Goal: Task Accomplishment & Management: Manage account settings

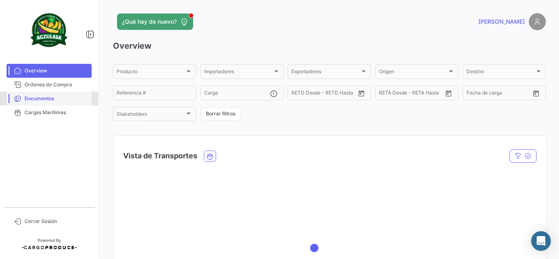
click at [68, 101] on span "Documentos" at bounding box center [57, 98] width 64 height 7
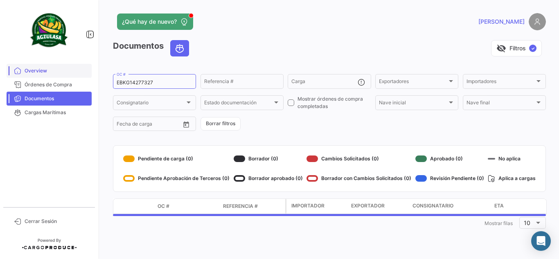
drag, startPoint x: 164, startPoint y: 83, endPoint x: 13, endPoint y: 76, distance: 151.1
click at [15, 77] on mat-sidenav-container "Overview Órdenes de Compra Documentos Cargas Marítimas Cerrar Sesión ¿Qué hay d…" at bounding box center [279, 129] width 559 height 259
paste input "26415646"
type input "26415646"
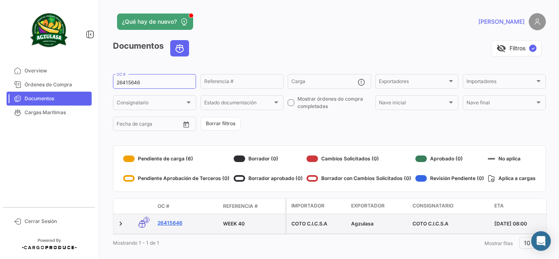
click at [174, 220] on link "26415646" at bounding box center [186, 222] width 59 height 7
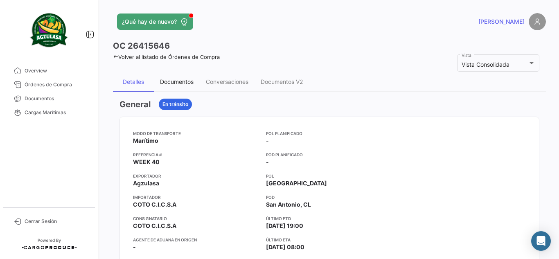
click at [195, 85] on div "Documentos" at bounding box center [177, 82] width 46 height 20
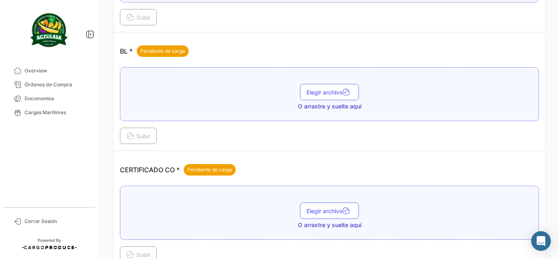
scroll to position [204, 0]
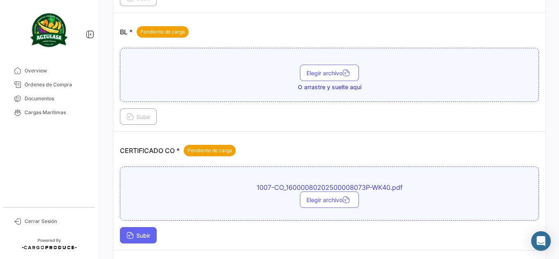
click at [144, 234] on span "Subir" at bounding box center [138, 235] width 24 height 7
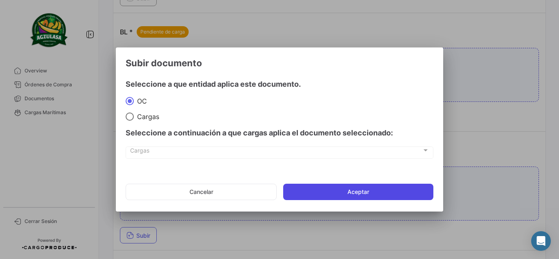
click at [371, 186] on button "Aceptar" at bounding box center [358, 192] width 150 height 16
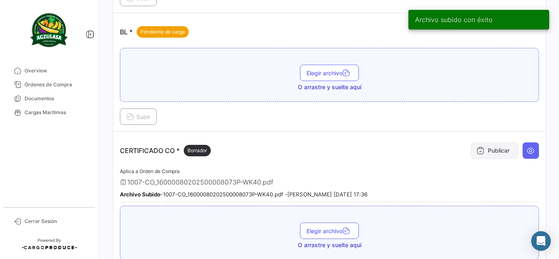
click at [490, 150] on button "Publicar" at bounding box center [494, 150] width 47 height 16
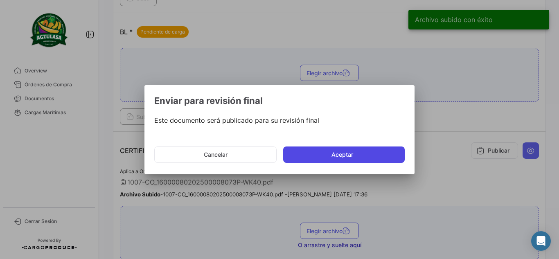
click at [370, 153] on button "Aceptar" at bounding box center [343, 154] width 121 height 16
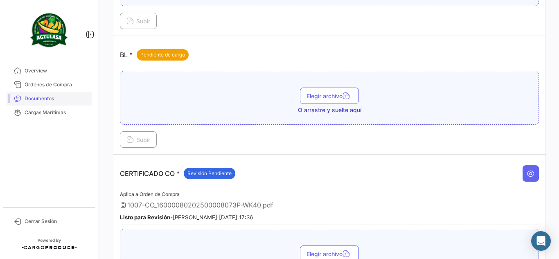
click at [36, 98] on span "Documentos" at bounding box center [57, 98] width 64 height 7
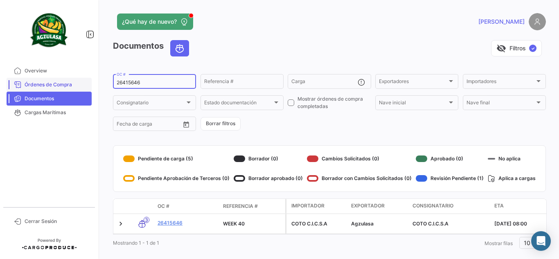
drag, startPoint x: 146, startPoint y: 83, endPoint x: 90, endPoint y: 80, distance: 56.5
click at [92, 81] on mat-sidenav-container "Overview Órdenes de Compra Documentos Cargas Marítimas Cerrar Sesión ¿Qué hay d…" at bounding box center [279, 129] width 559 height 259
paste input "EBKG14262761"
type input "EBKG14262761"
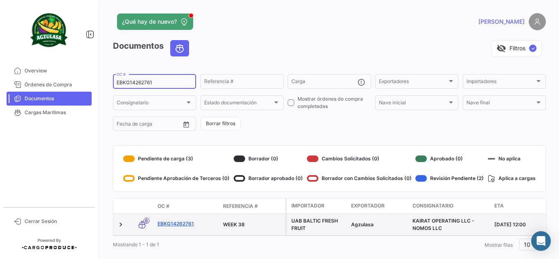
click at [189, 222] on link "EBKG14262761" at bounding box center [186, 223] width 59 height 7
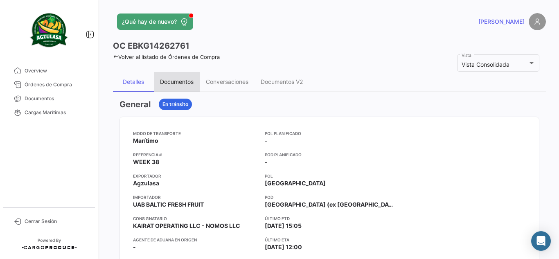
click at [169, 79] on div "Documentos" at bounding box center [177, 81] width 34 height 7
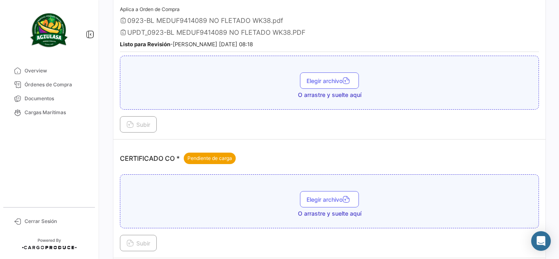
scroll to position [164, 0]
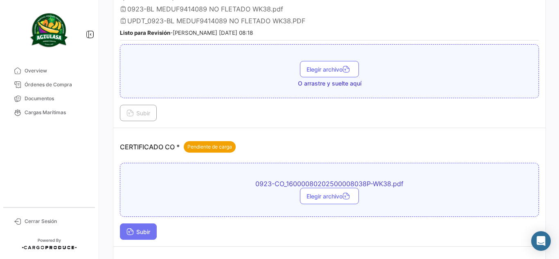
click at [141, 230] on span "Subir" at bounding box center [138, 231] width 24 height 7
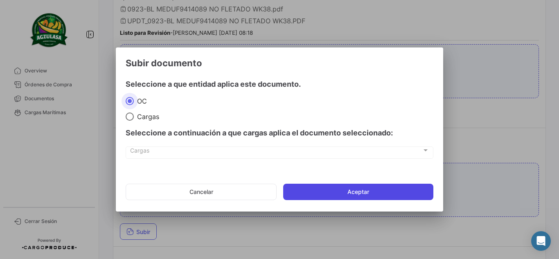
click at [349, 187] on button "Aceptar" at bounding box center [358, 192] width 150 height 16
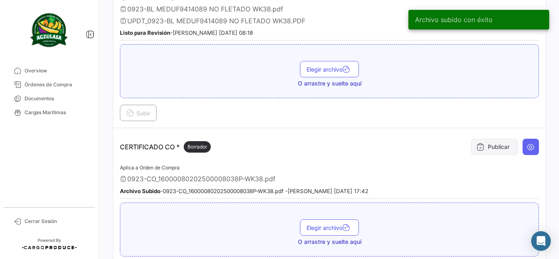
click at [497, 147] on button "Publicar" at bounding box center [494, 147] width 47 height 16
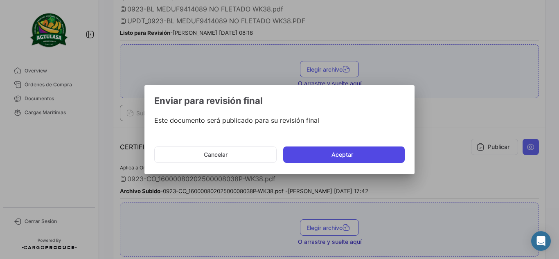
click at [389, 150] on button "Aceptar" at bounding box center [343, 154] width 121 height 16
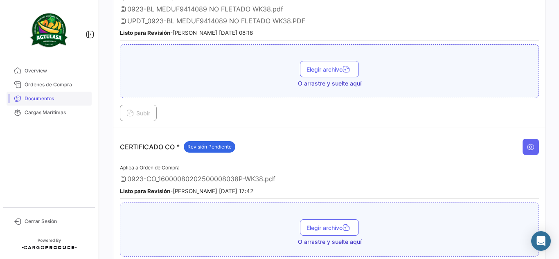
click at [72, 99] on span "Documentos" at bounding box center [57, 98] width 64 height 7
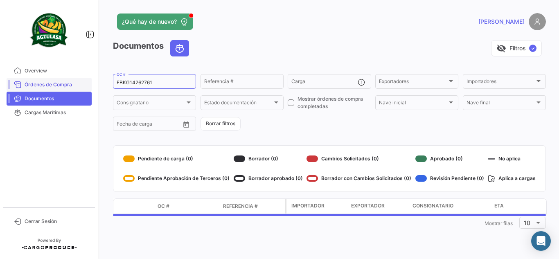
drag, startPoint x: 169, startPoint y: 83, endPoint x: 85, endPoint y: 78, distance: 83.6
click at [89, 81] on mat-sidenav-container "Overview Órdenes de Compra Documentos Cargas Marítimas Cerrar Sesión ¿Qué hay d…" at bounding box center [279, 129] width 559 height 259
paste input "UNIECPBO25370072"
type input "UNIECPBO25370072"
